Goal: Task Accomplishment & Management: Complete application form

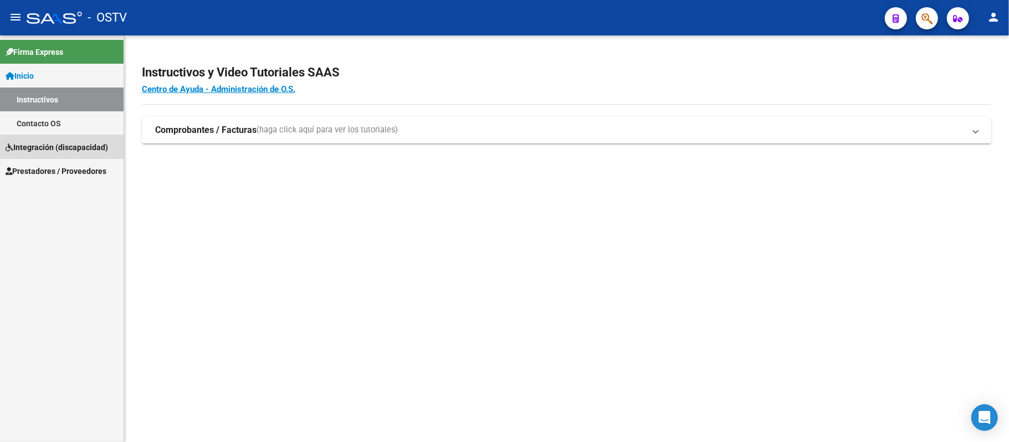
click at [80, 151] on span "Integración (discapacidad)" at bounding box center [57, 147] width 103 height 12
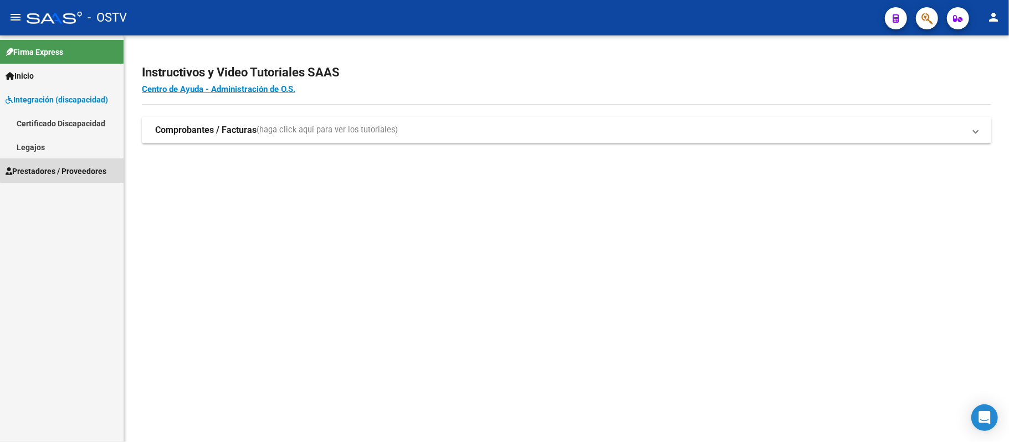
click at [73, 164] on link "Prestadores / Proveedores" at bounding box center [62, 171] width 124 height 24
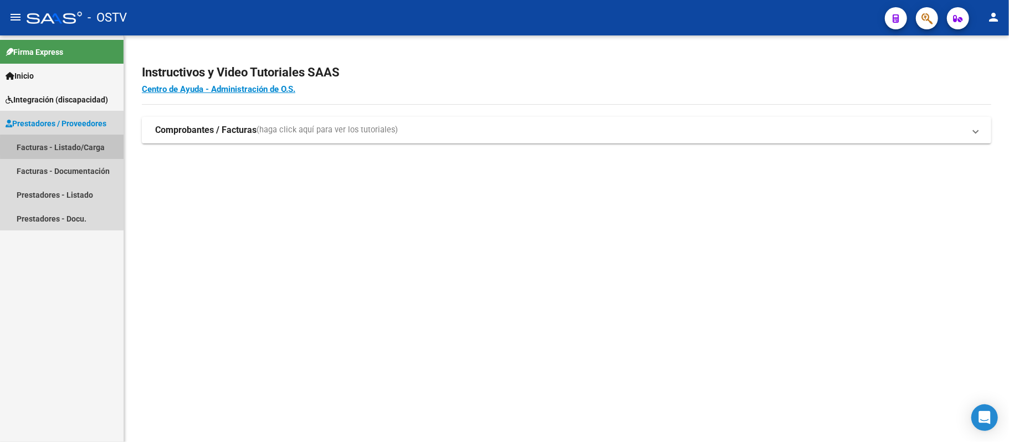
click at [70, 147] on link "Facturas - Listado/Carga" at bounding box center [62, 147] width 124 height 24
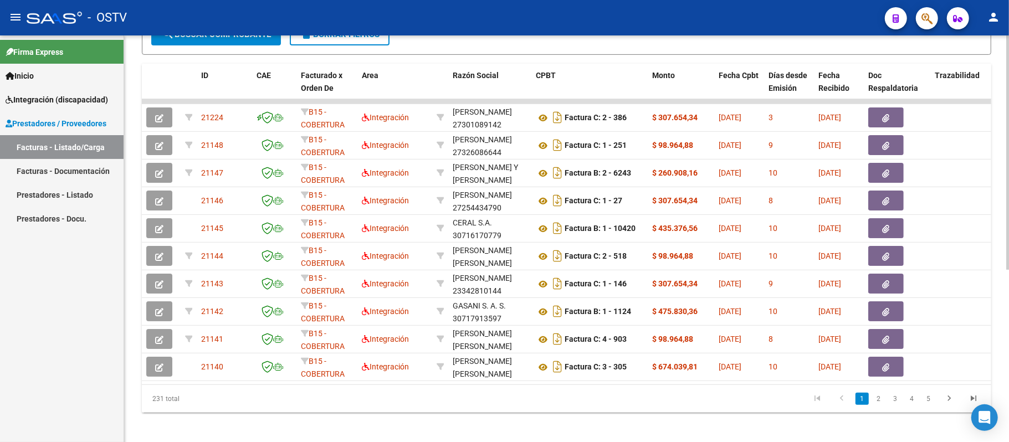
scroll to position [296, 0]
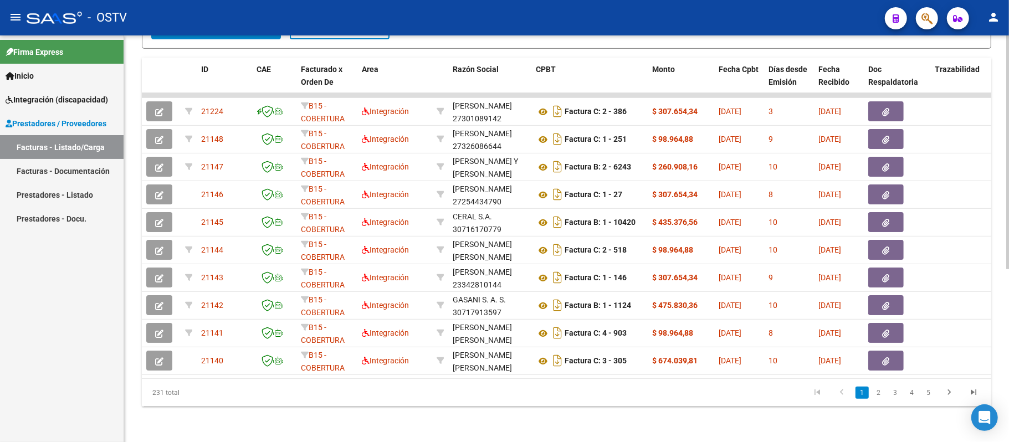
click at [1009, 299] on div at bounding box center [1008, 325] width 3 height 234
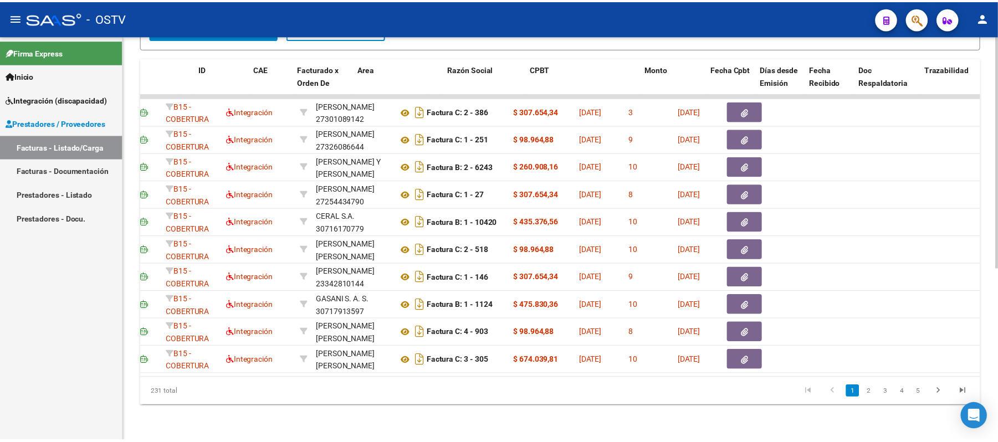
scroll to position [0, 0]
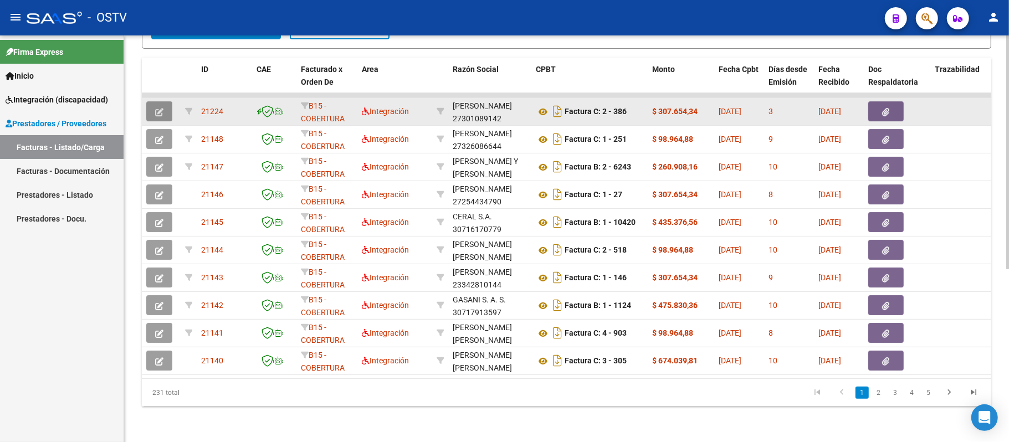
click at [159, 108] on icon "button" at bounding box center [159, 112] width 8 height 8
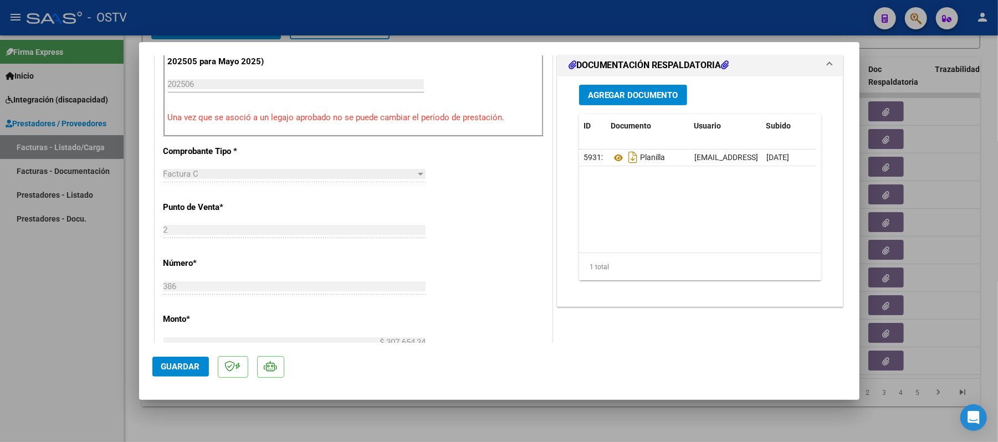
scroll to position [275, 0]
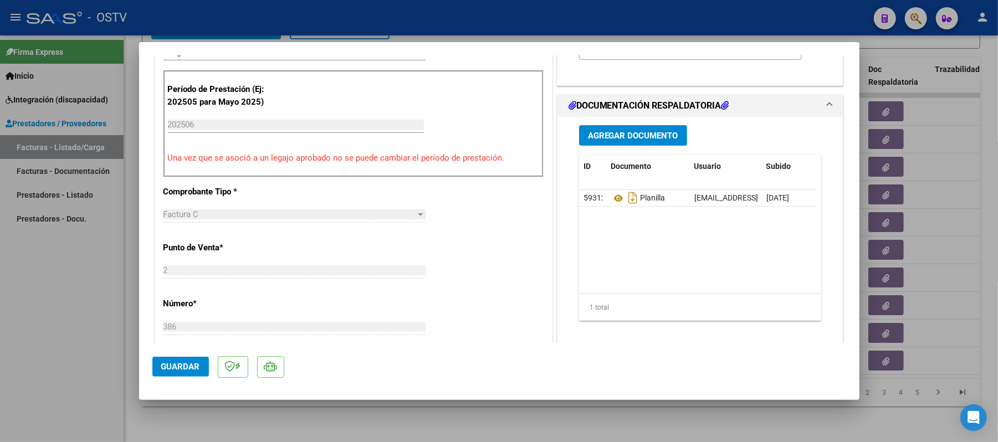
click at [645, 131] on span "Agregar Documento" at bounding box center [633, 136] width 90 height 10
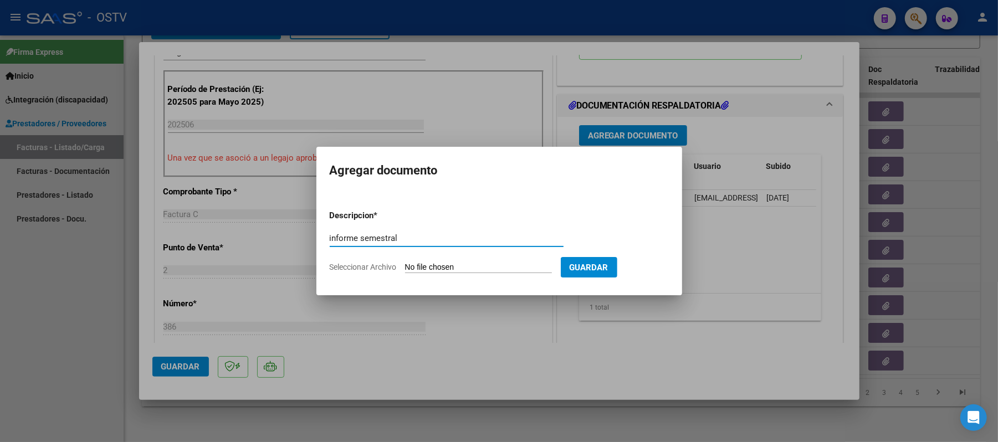
type input "informe semestral"
click at [438, 263] on input "Seleccionar Archivo" at bounding box center [478, 268] width 147 height 11
type input "C:\fakepath\informe 1 semestre [PERSON_NAME] 25.pdf"
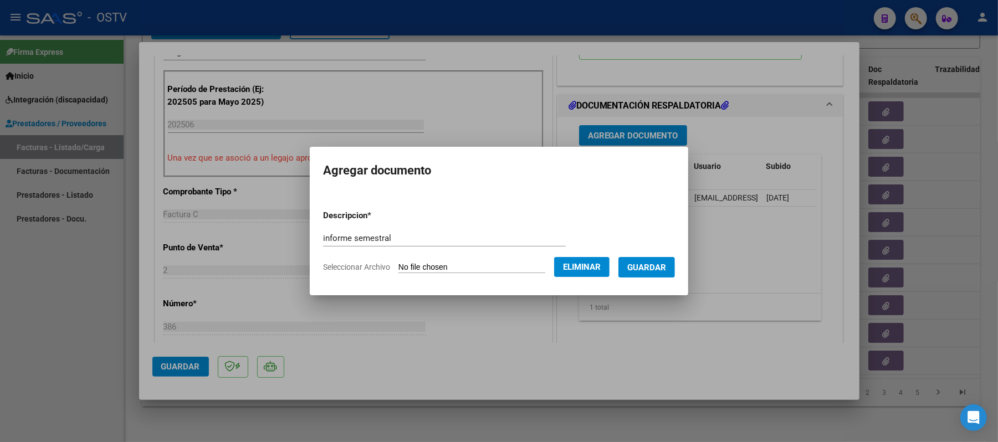
click at [642, 266] on span "Guardar" at bounding box center [647, 268] width 39 height 10
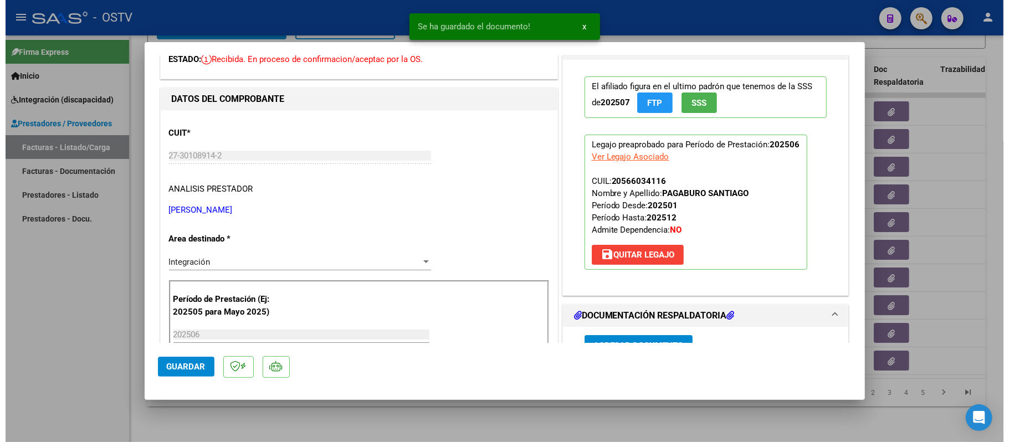
scroll to position [0, 0]
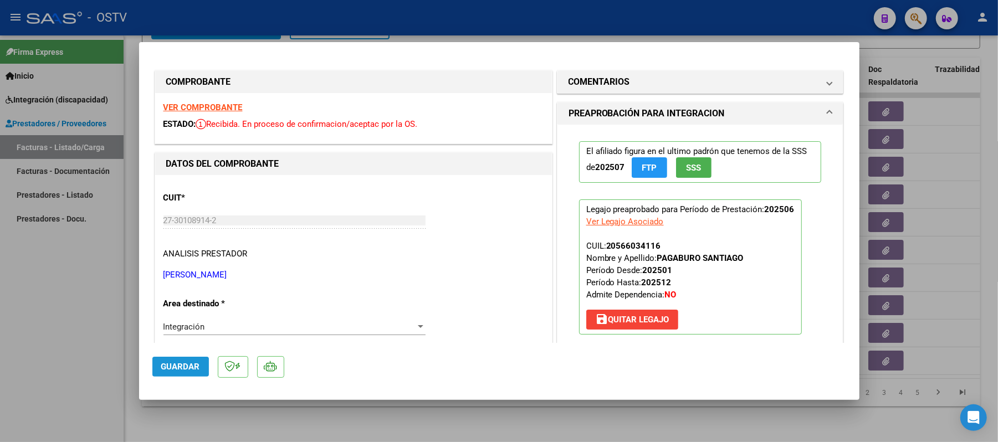
click at [189, 370] on span "Guardar" at bounding box center [180, 367] width 39 height 10
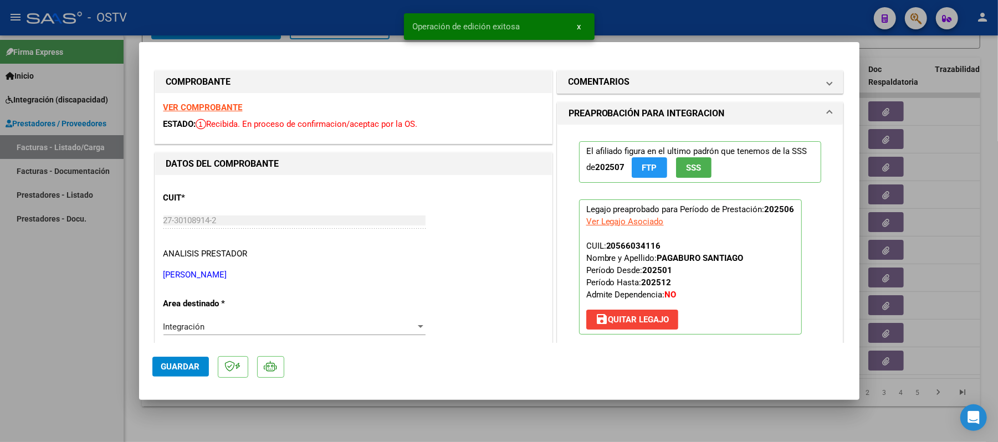
type input "$ 0,00"
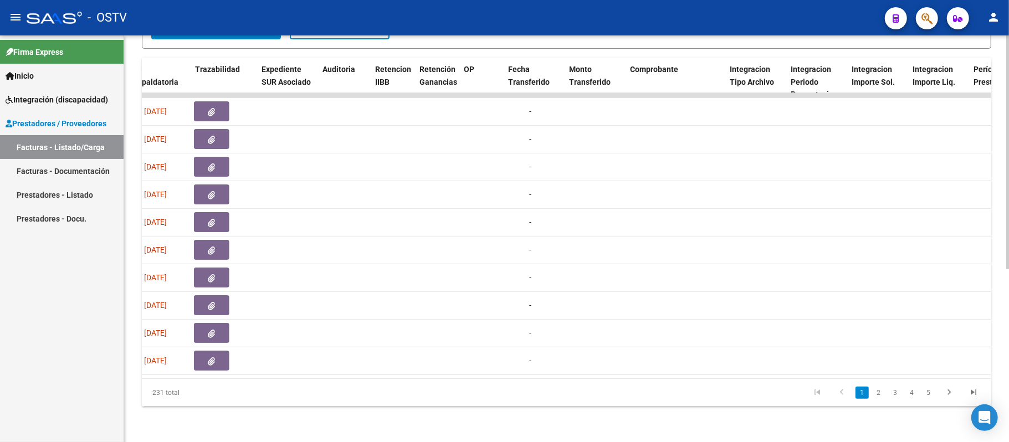
scroll to position [0, 837]
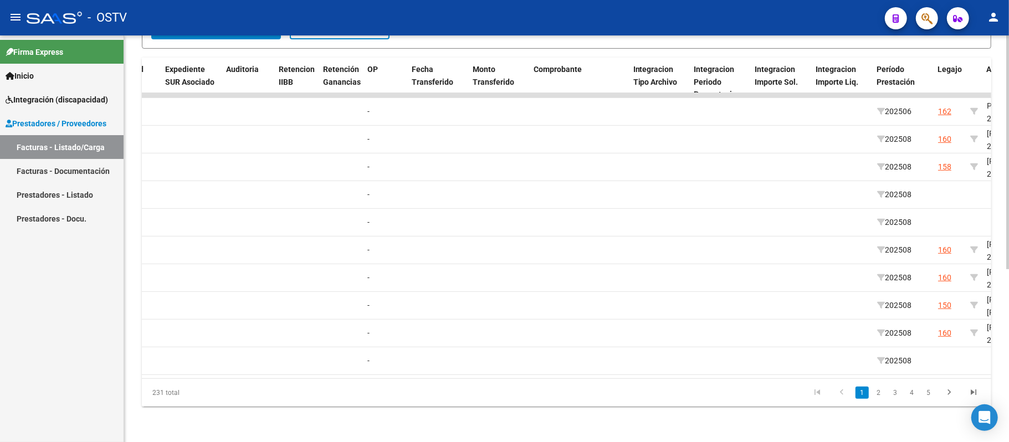
drag, startPoint x: 626, startPoint y: 387, endPoint x: 759, endPoint y: 394, distance: 133.2
click at [759, 394] on div "231 total 1 2 3 4 5" at bounding box center [567, 393] width 850 height 28
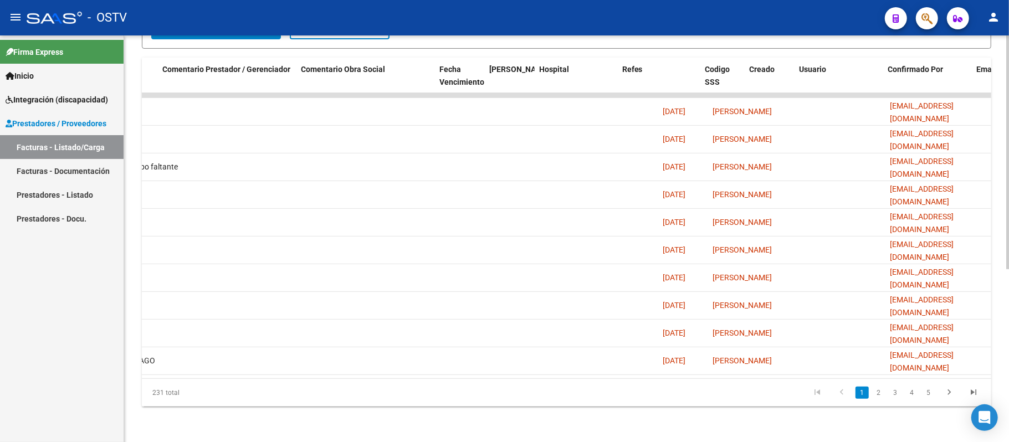
scroll to position [0, 1842]
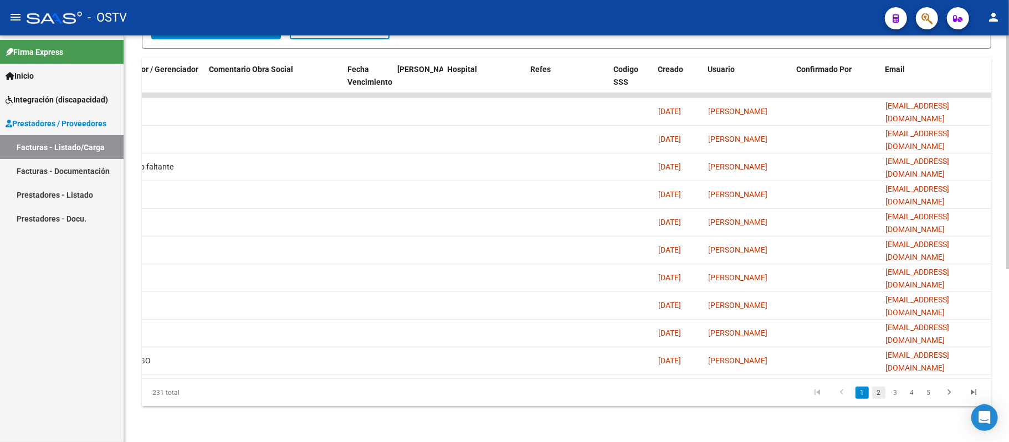
click at [880, 397] on link "2" at bounding box center [879, 393] width 13 height 12
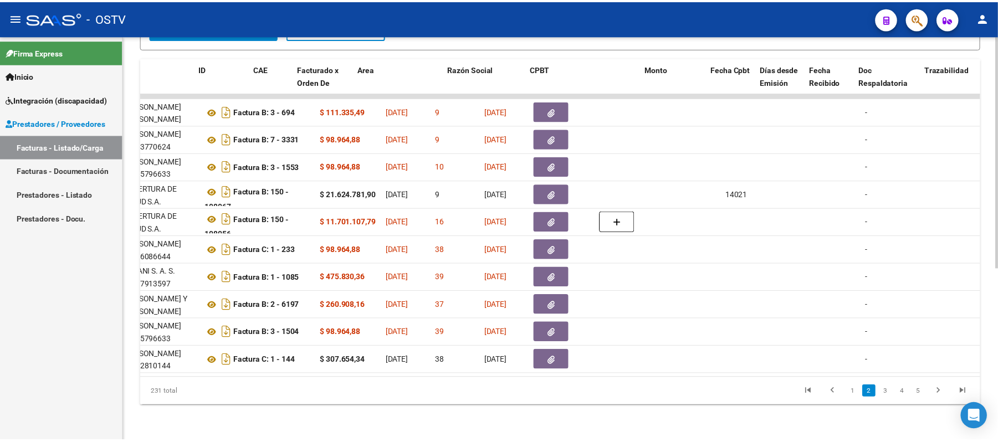
scroll to position [0, 0]
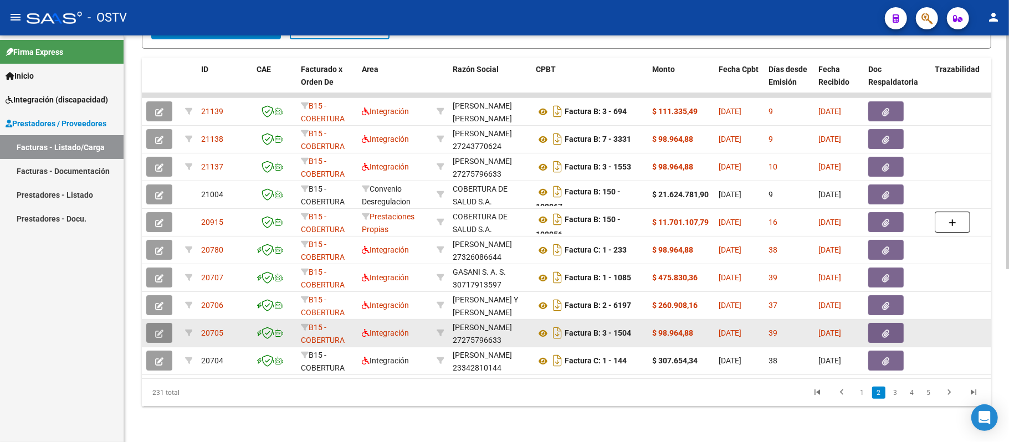
click at [158, 323] on button "button" at bounding box center [159, 333] width 26 height 20
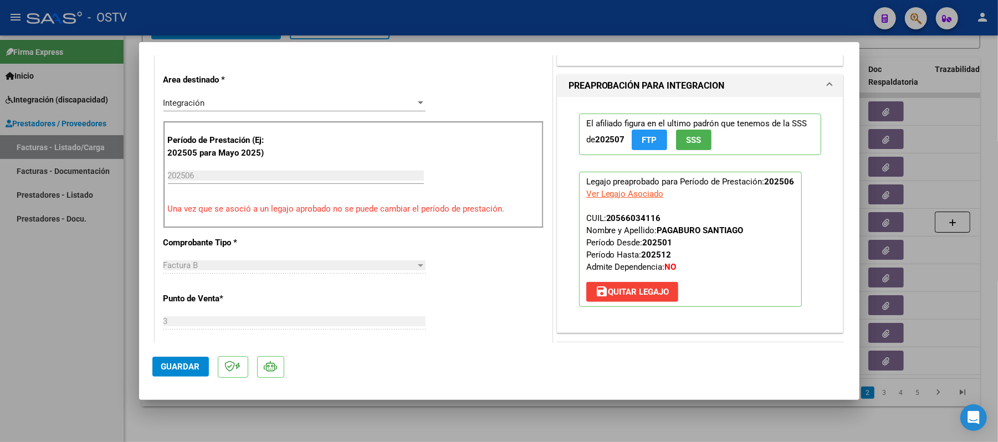
scroll to position [232, 0]
